Goal: Information Seeking & Learning: Check status

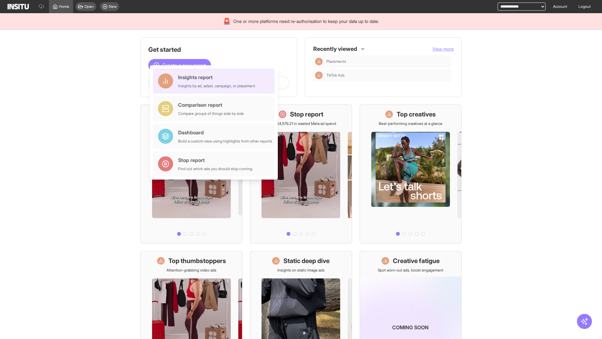
click at [215, 81] on div "Insights report Insights by ad, adset, campaign, or placement" at bounding box center [216, 80] width 77 height 15
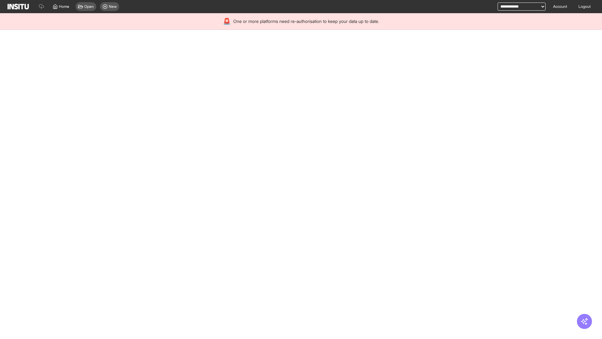
select select "**"
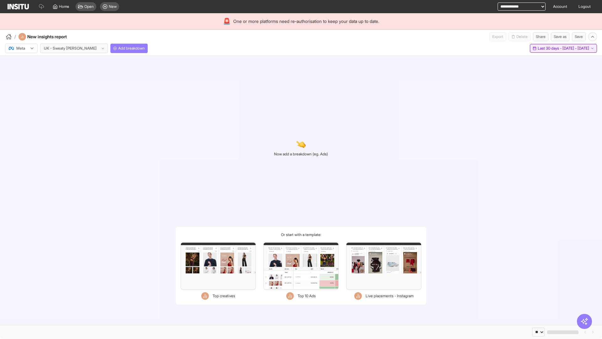
click at [549, 48] on span "Last 30 days - [DATE] - [DATE]" at bounding box center [563, 48] width 51 height 5
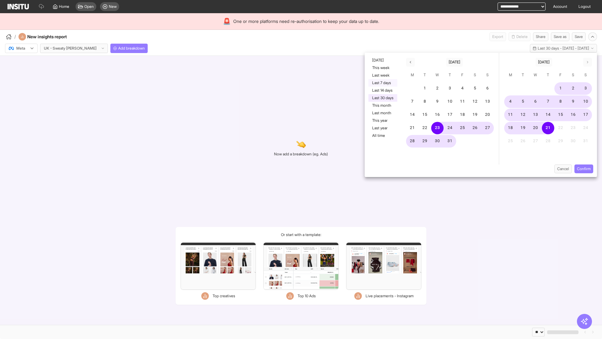
click at [382, 83] on button "Last 7 days" at bounding box center [383, 83] width 29 height 8
